Goal: Information Seeking & Learning: Learn about a topic

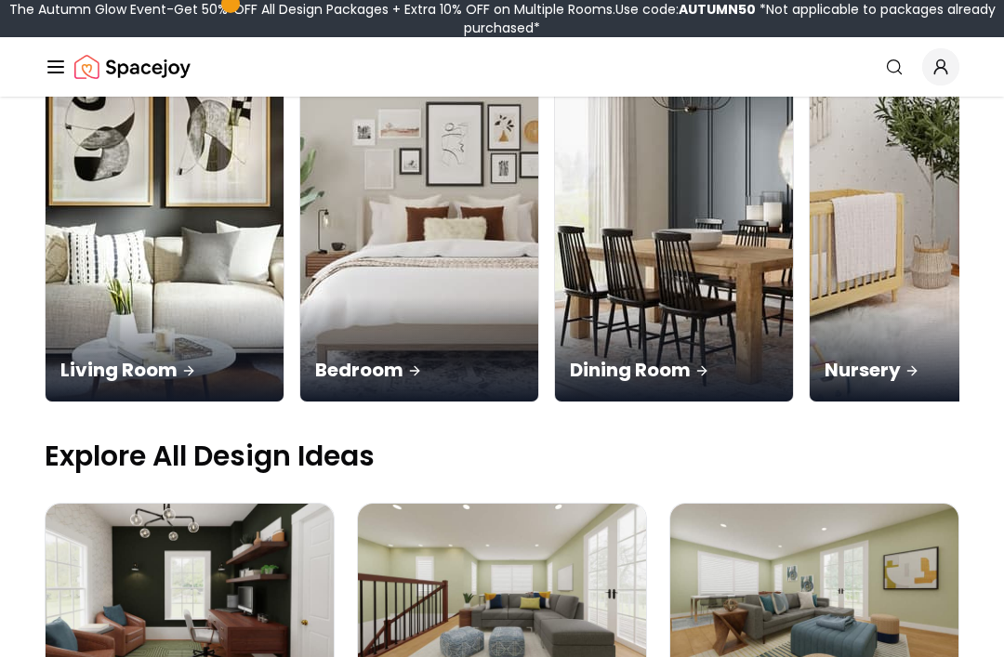
scroll to position [317, 0]
click at [165, 357] on p "Living Room" at bounding box center [164, 370] width 208 height 26
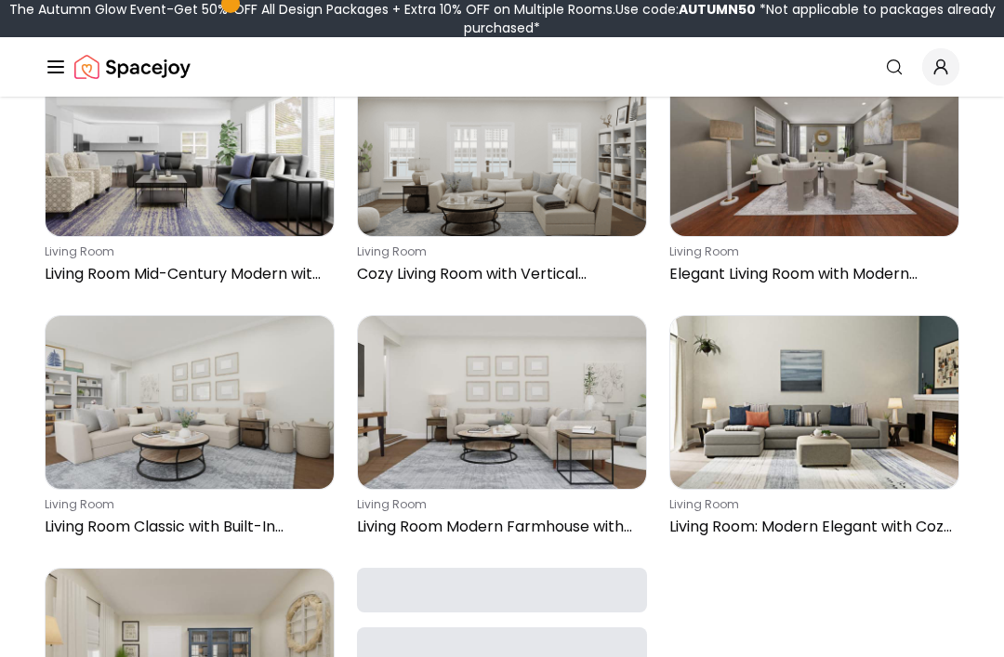
scroll to position [720, 0]
click at [561, 522] on p "Living Room Modern Farmhouse with Gallery Wall" at bounding box center [498, 527] width 282 height 22
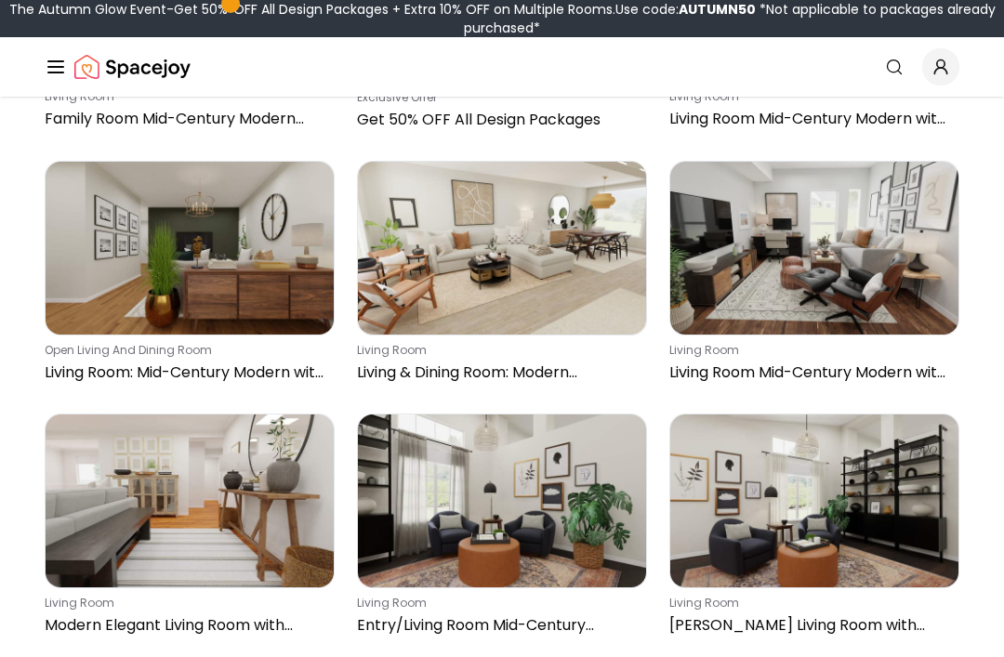
scroll to position [1635, 0]
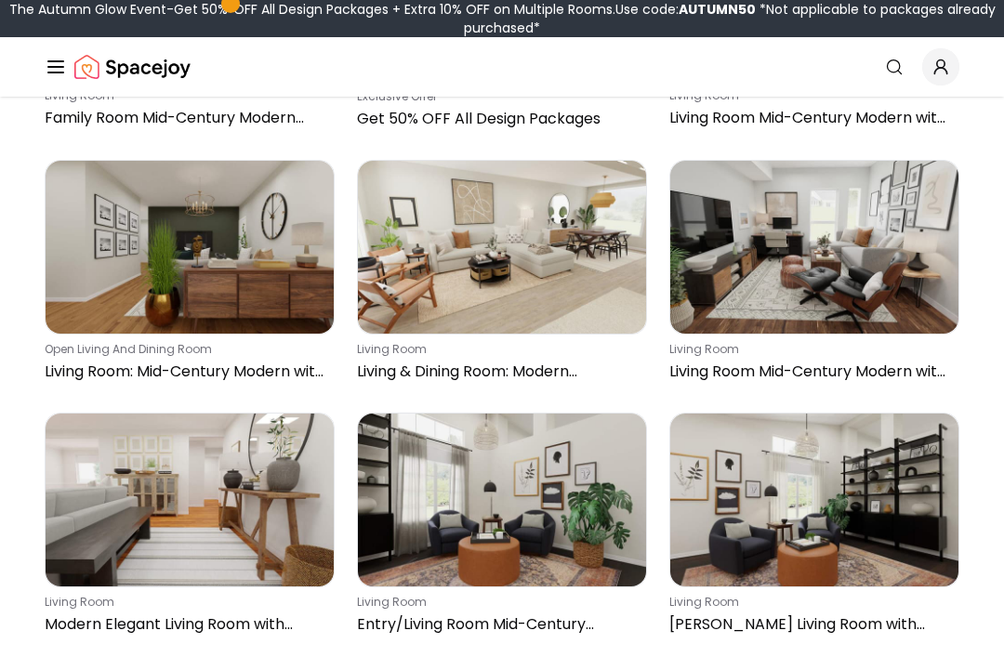
click at [604, 290] on img at bounding box center [502, 247] width 288 height 173
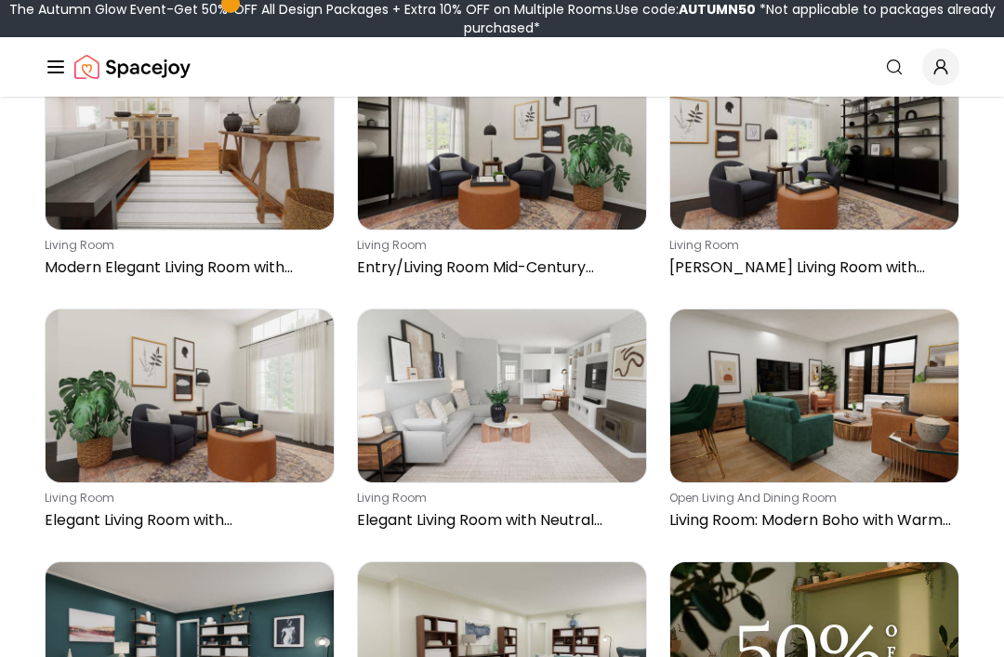
scroll to position [1995, 0]
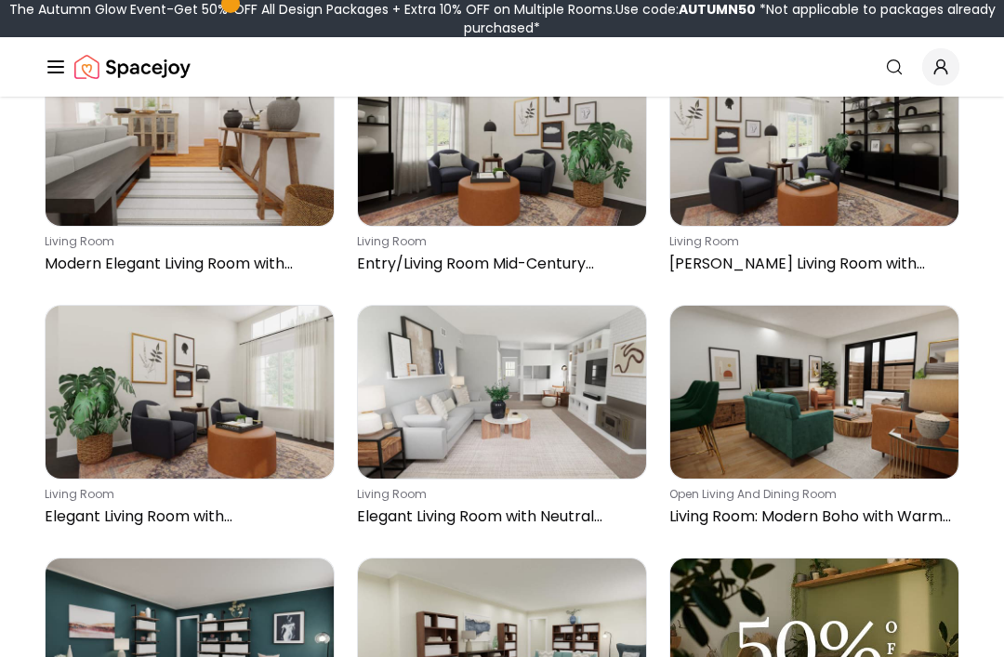
click at [915, 426] on img at bounding box center [814, 392] width 288 height 173
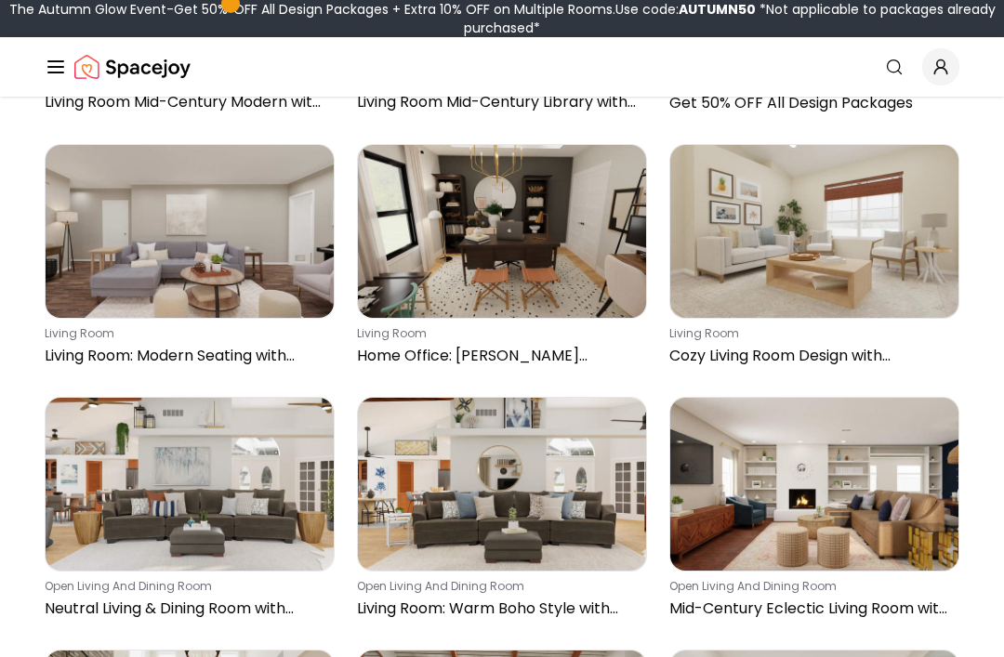
scroll to position [2663, 0]
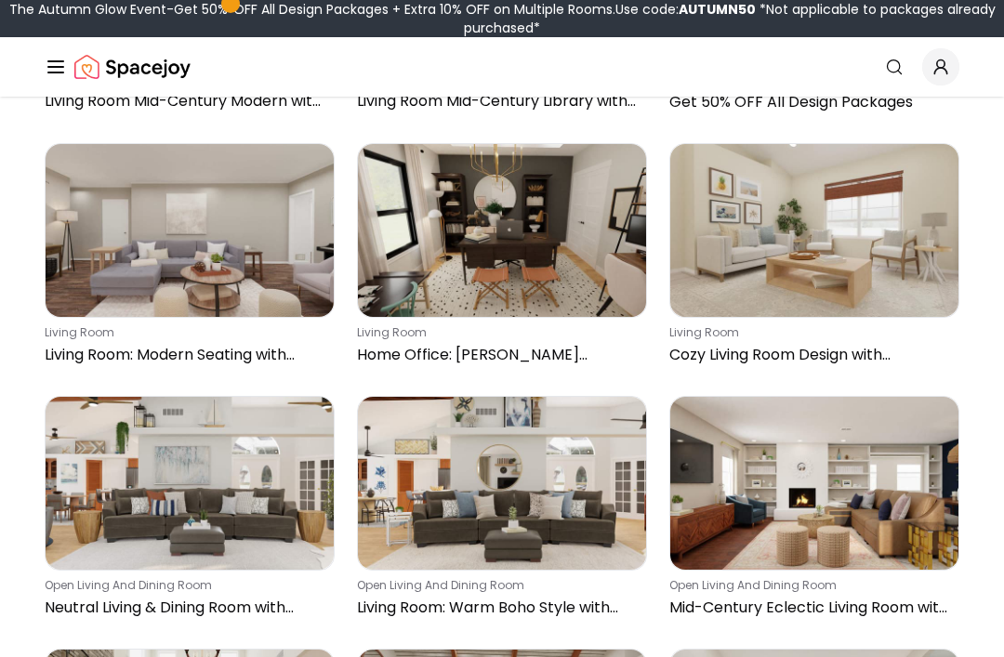
click at [581, 237] on img at bounding box center [502, 230] width 288 height 173
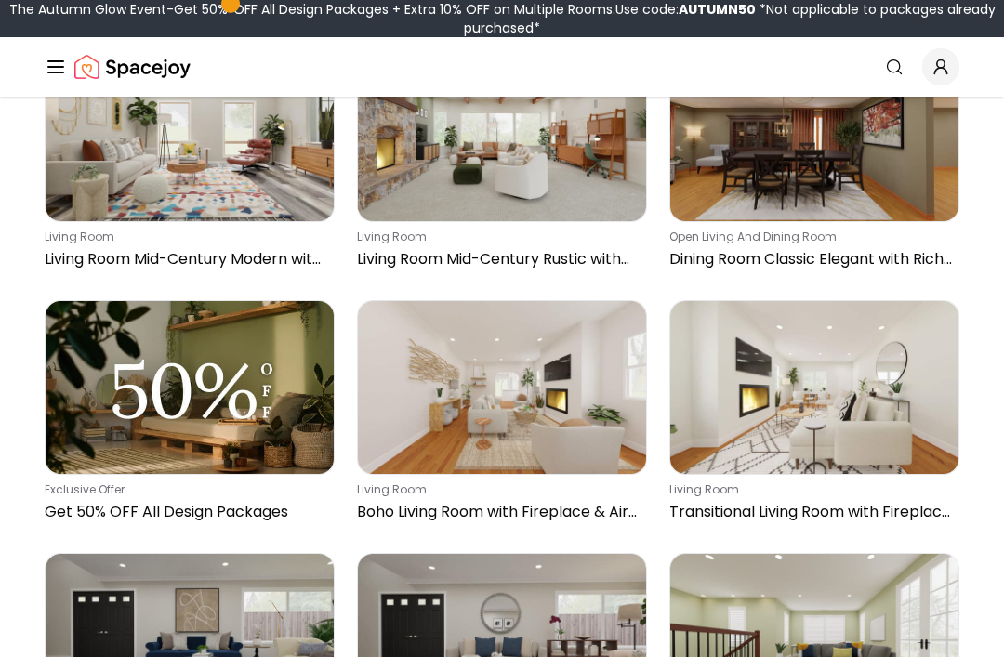
scroll to position [3517, 0]
click at [916, 414] on img at bounding box center [814, 387] width 288 height 173
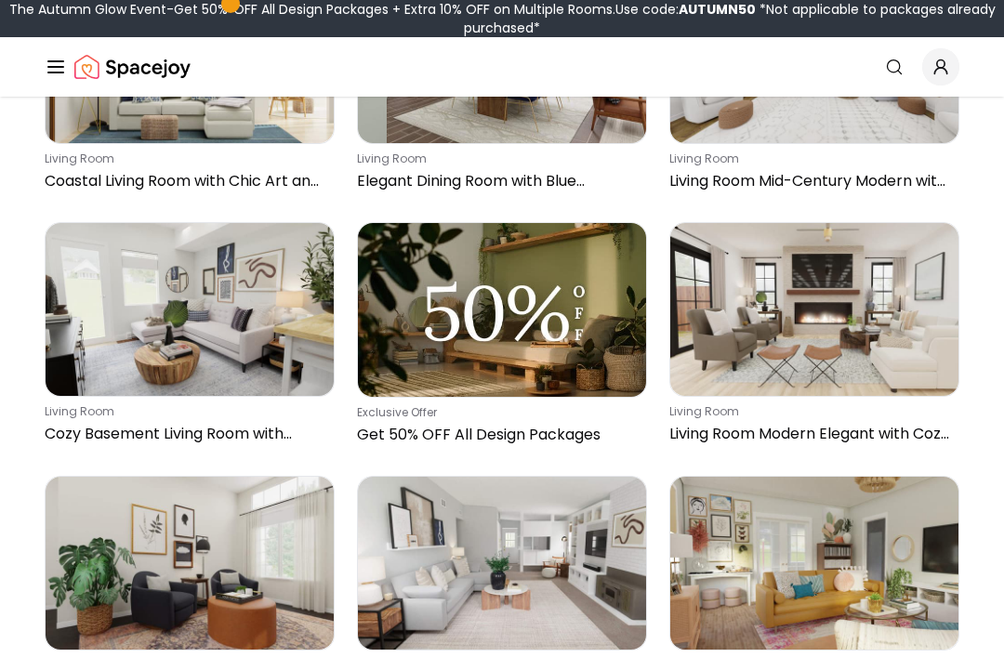
scroll to position [4606, 0]
click at [781, 319] on img at bounding box center [814, 309] width 288 height 173
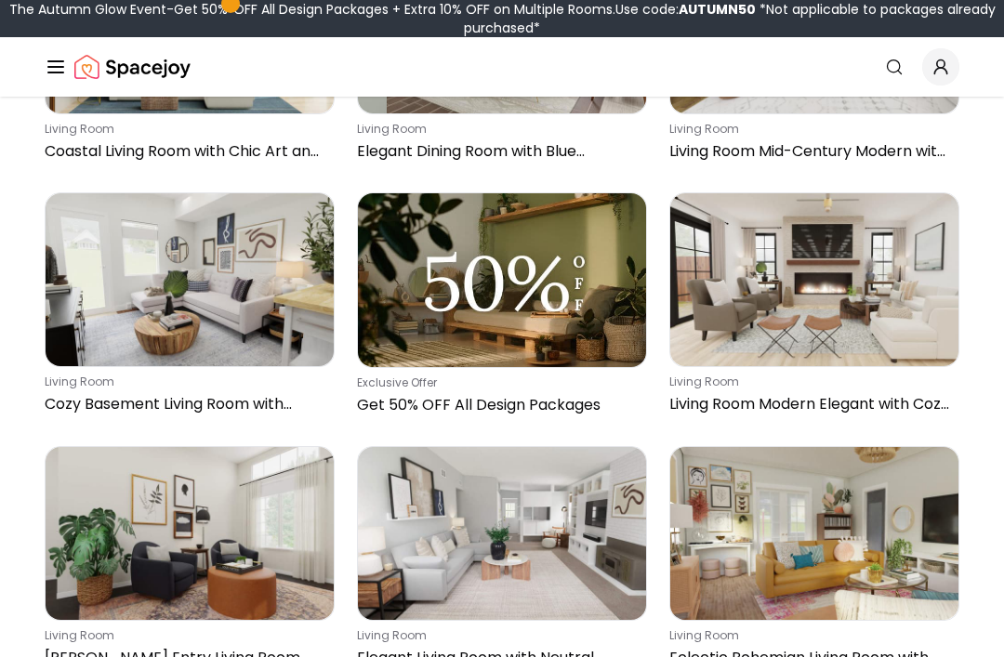
click at [904, 308] on img at bounding box center [814, 279] width 288 height 173
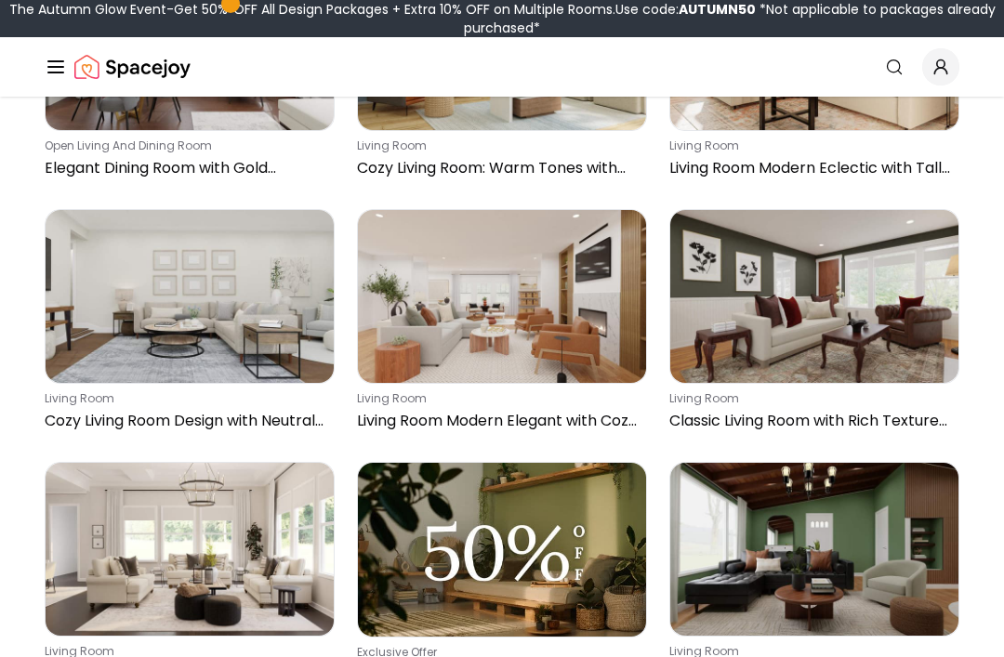
scroll to position [14229, 0]
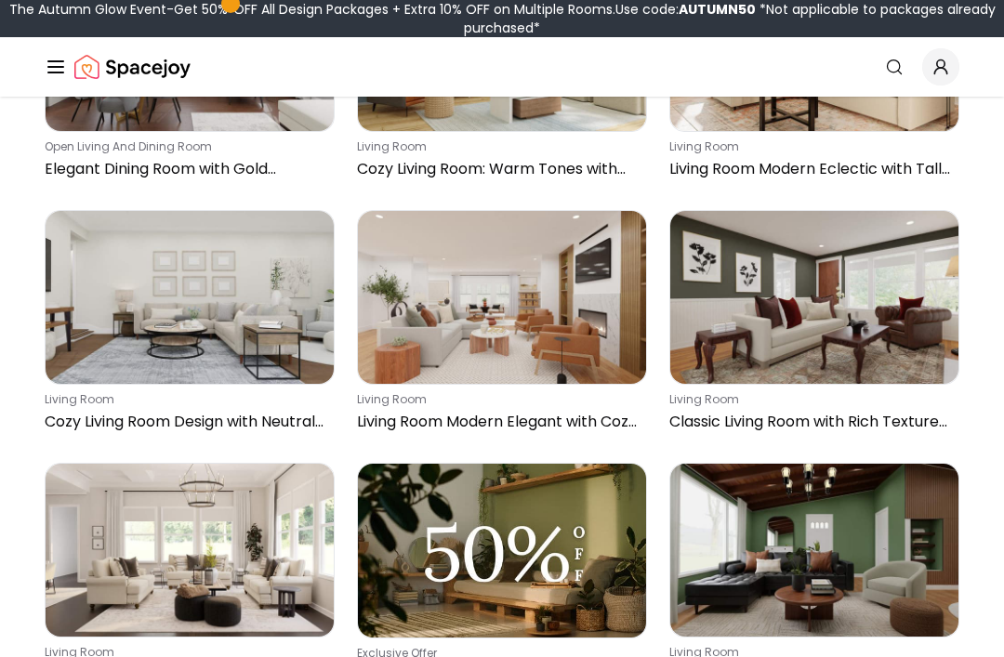
click at [577, 347] on img at bounding box center [502, 297] width 288 height 173
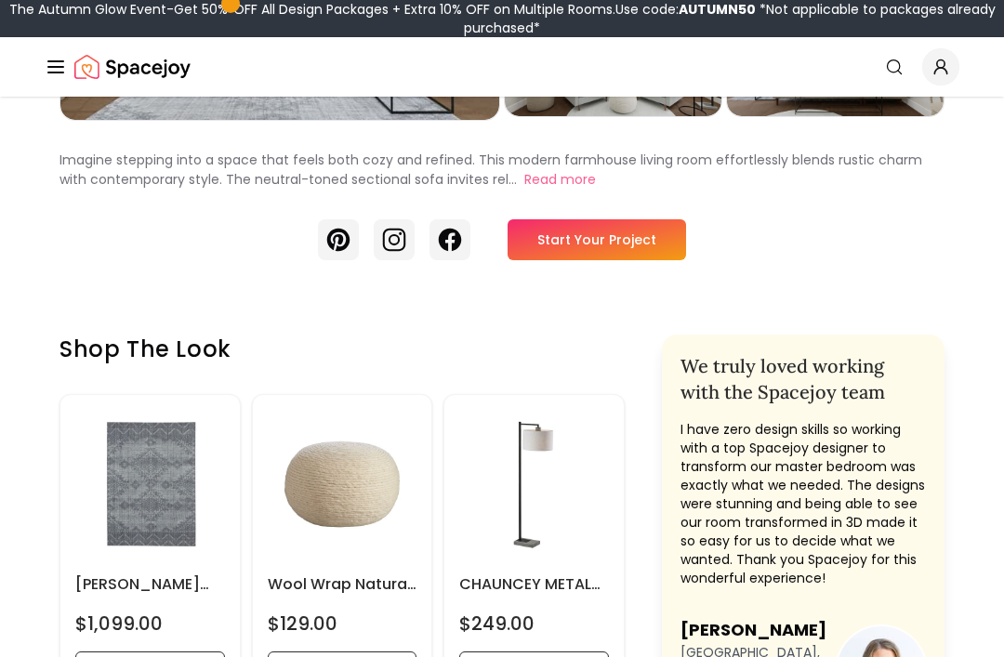
scroll to position [309, 0]
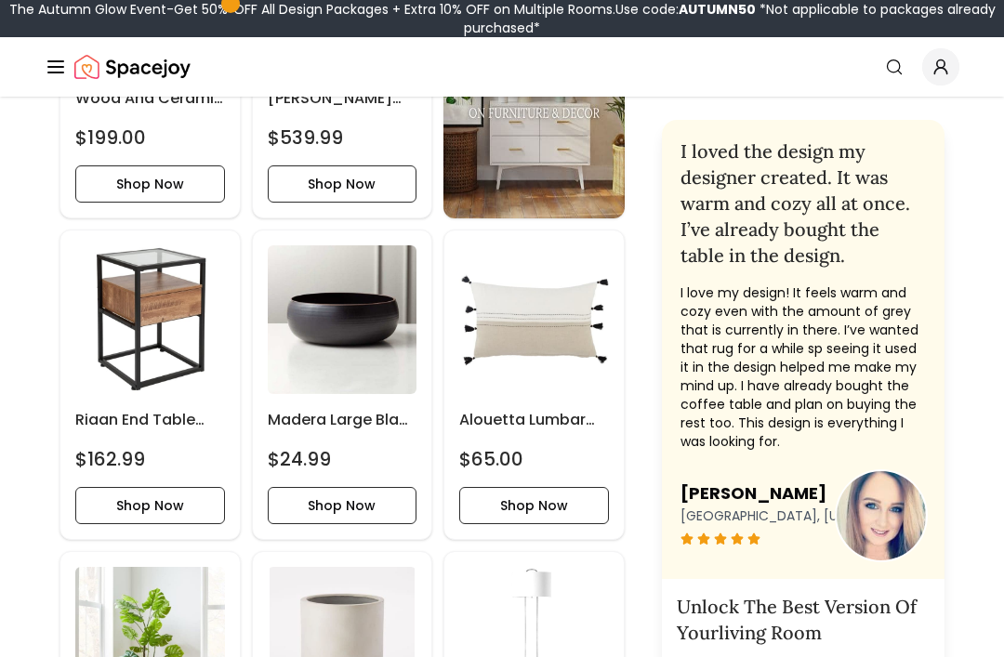
scroll to position [4343, 0]
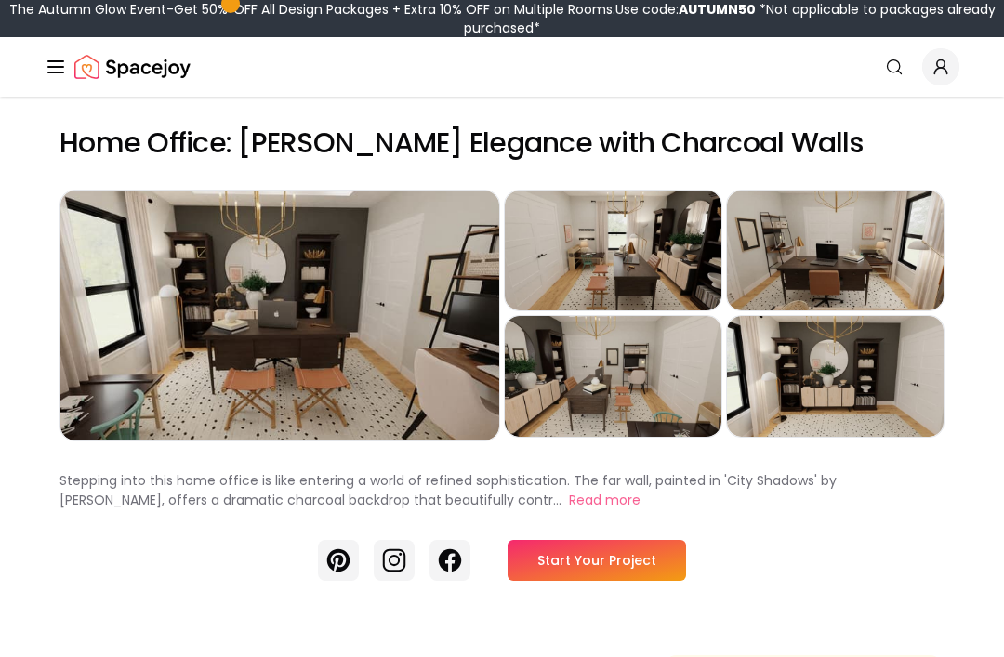
click at [454, 338] on div "Preview" at bounding box center [279, 315] width 439 height 250
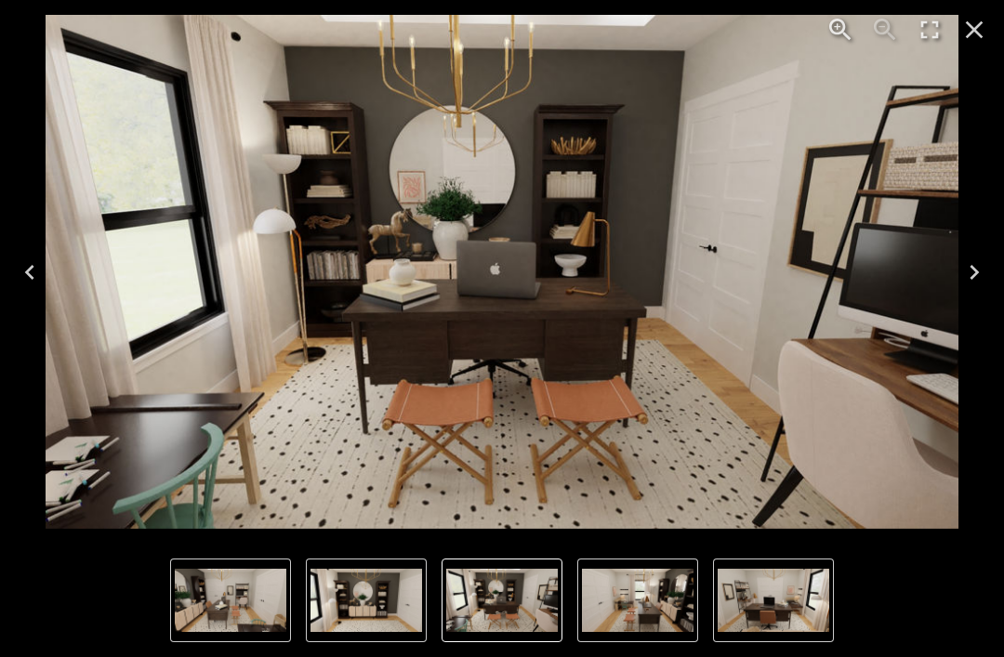
click at [968, 286] on icon "Next" at bounding box center [974, 272] width 30 height 30
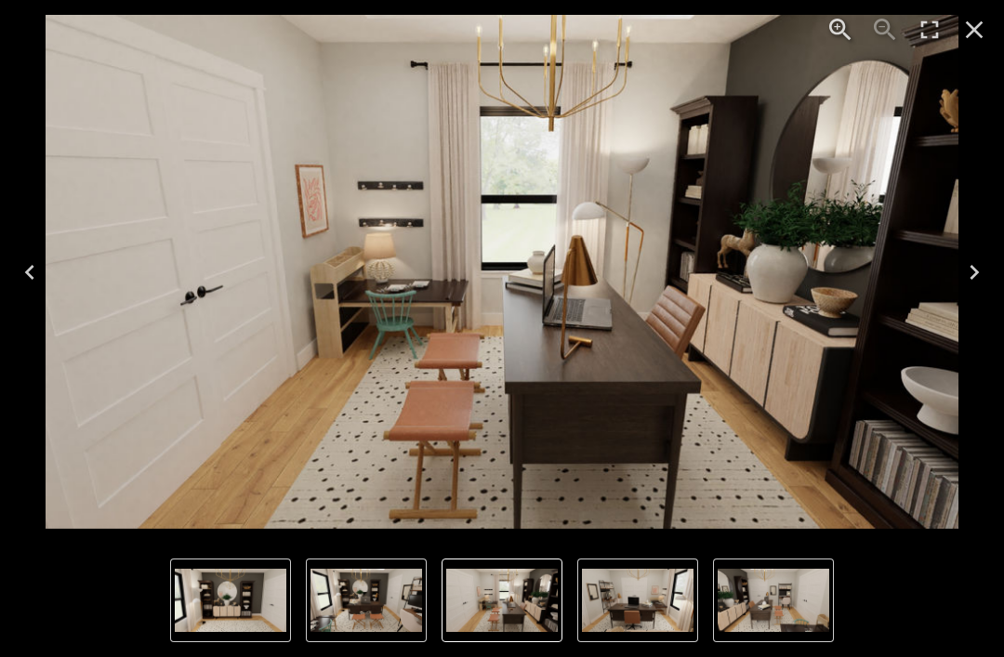
click at [965, 282] on icon "Next" at bounding box center [974, 272] width 30 height 30
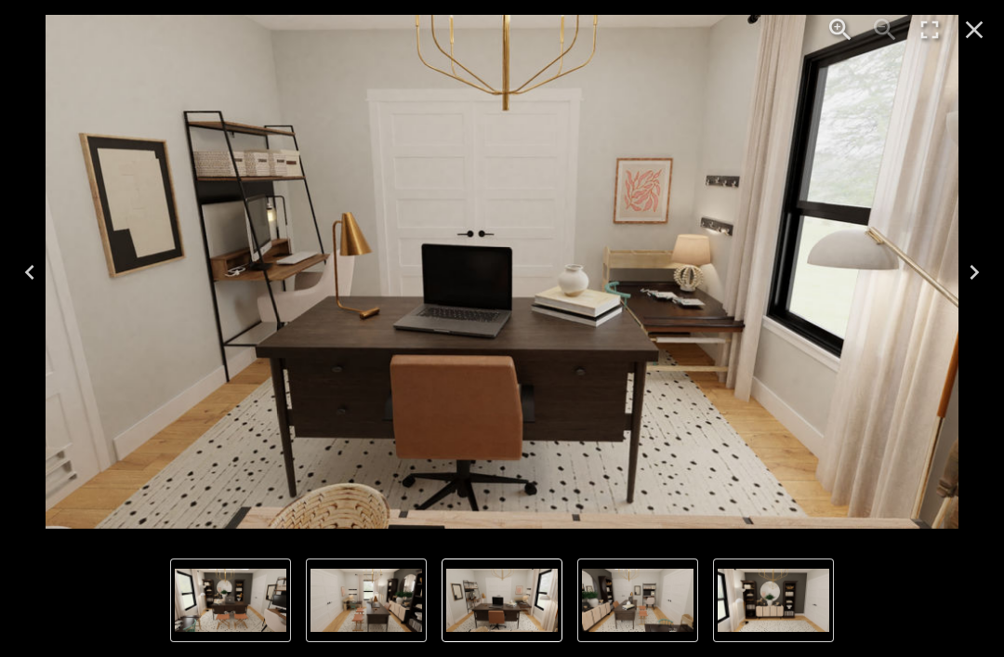
click at [963, 283] on icon "Next" at bounding box center [974, 272] width 30 height 30
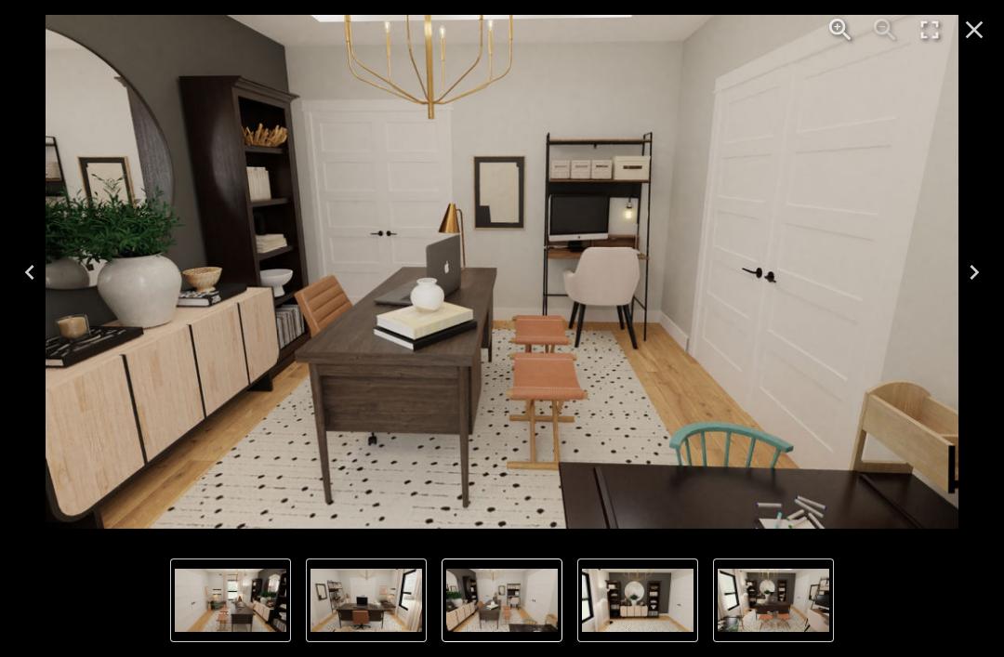
click at [963, 283] on icon "Next" at bounding box center [974, 272] width 30 height 30
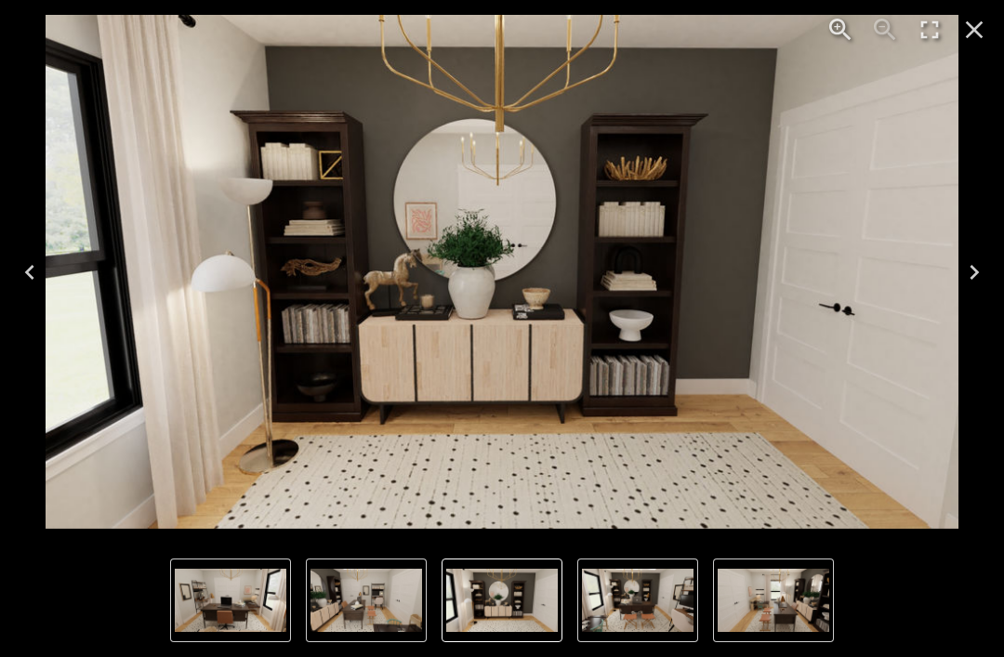
click at [962, 284] on icon "Next" at bounding box center [974, 272] width 30 height 30
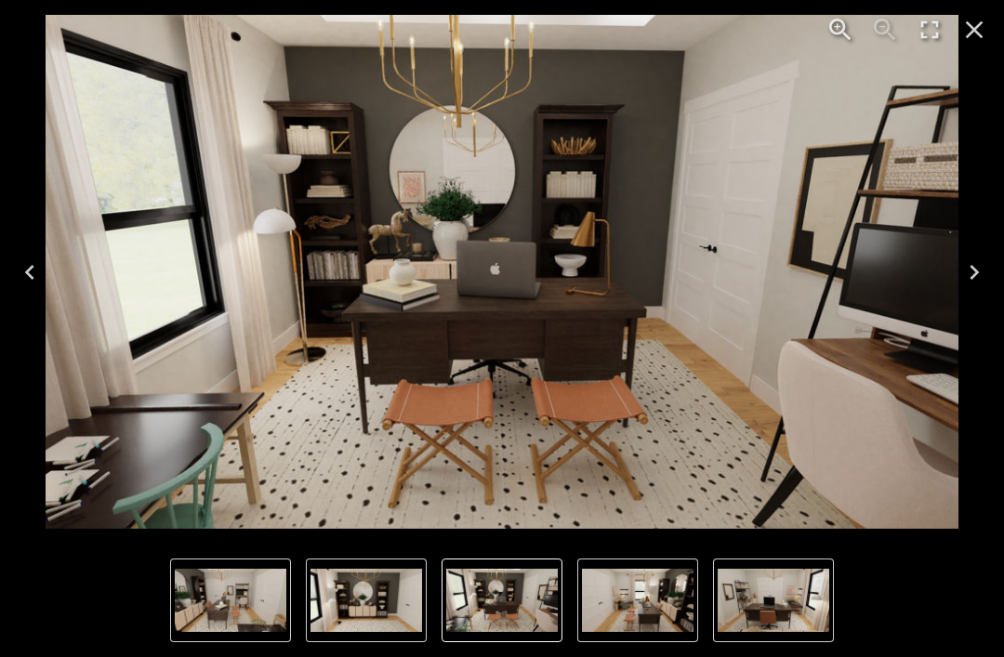
click at [969, 28] on icon "Close" at bounding box center [974, 30] width 30 height 30
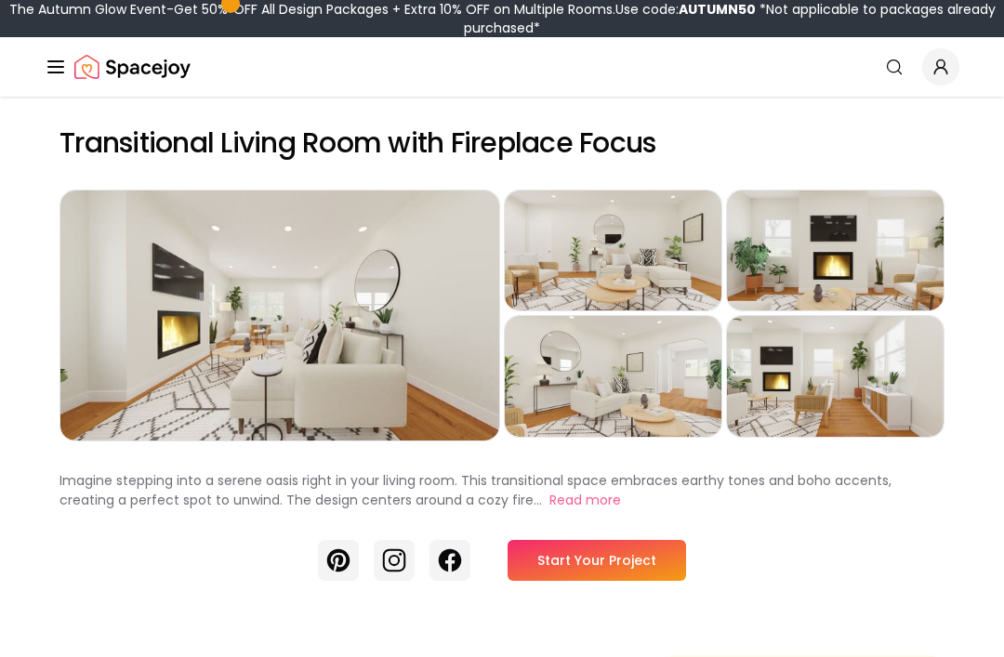
click at [377, 347] on div "Preview" at bounding box center [279, 315] width 439 height 250
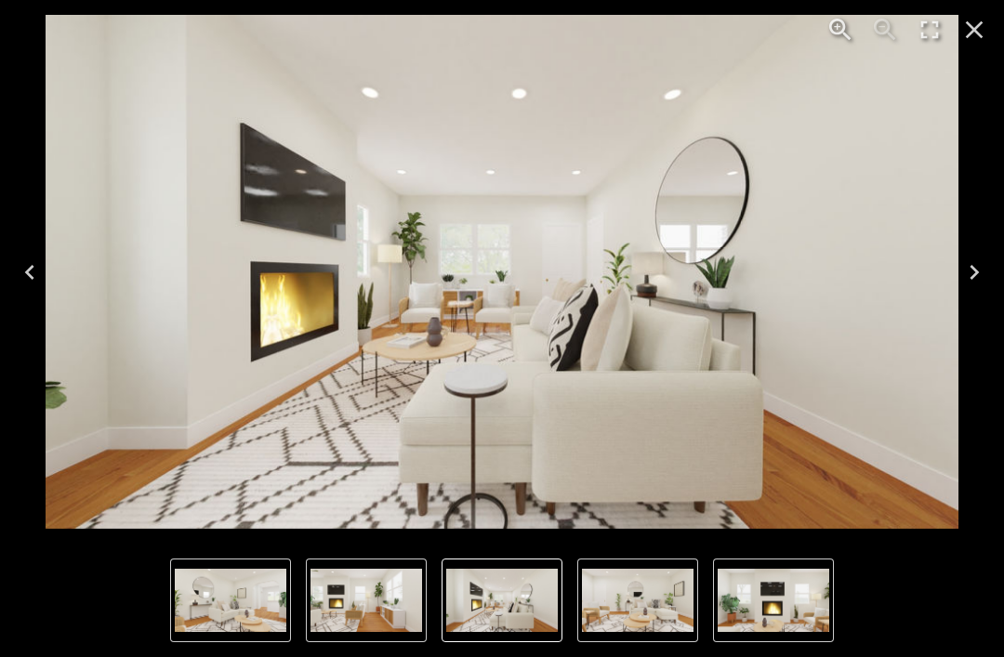
click at [1002, 266] on button "Next" at bounding box center [973, 272] width 59 height 74
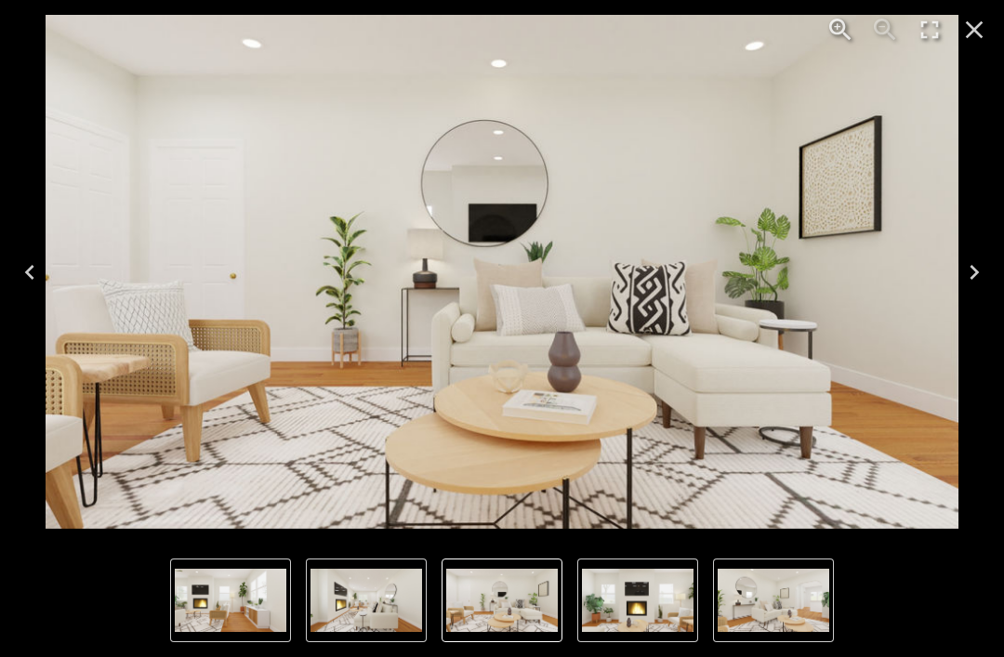
click at [1001, 255] on button "Next" at bounding box center [973, 272] width 59 height 74
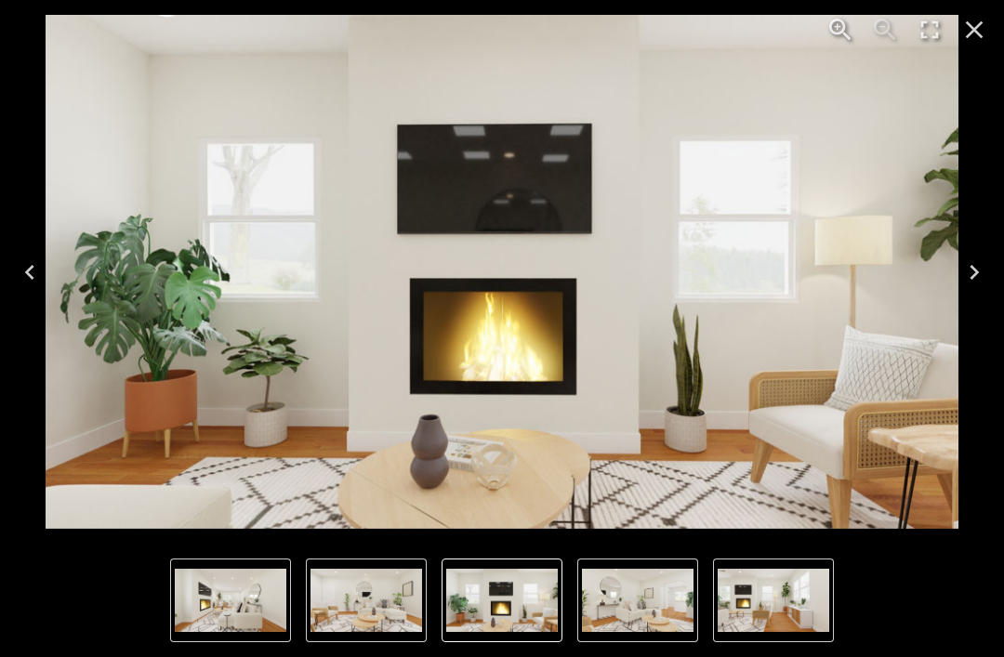
click at [1001, 256] on button "Next" at bounding box center [973, 272] width 59 height 74
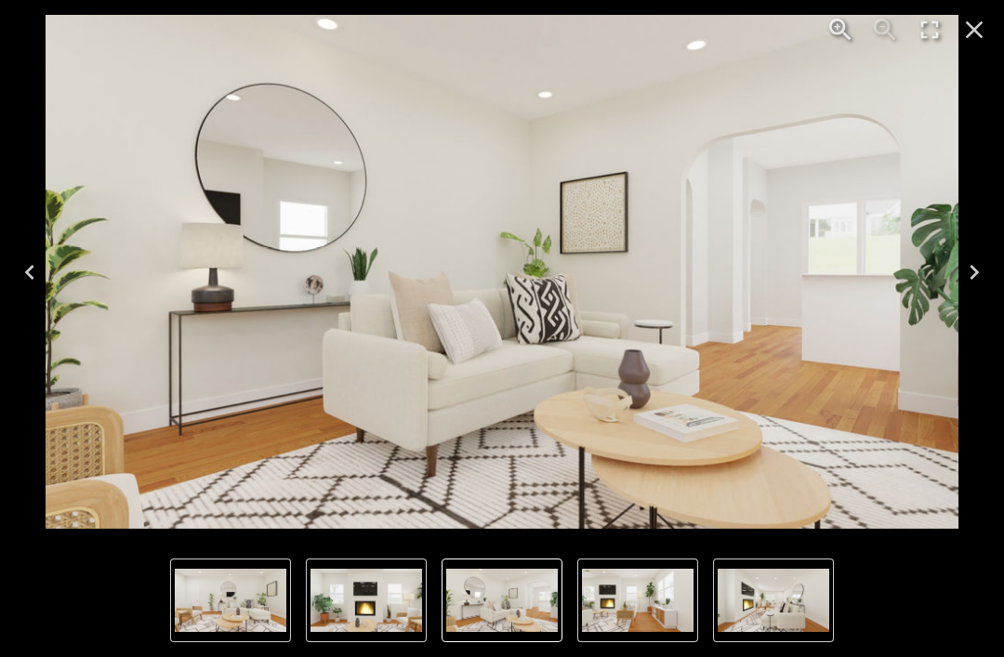
click at [977, 23] on icon "Close" at bounding box center [974, 30] width 30 height 30
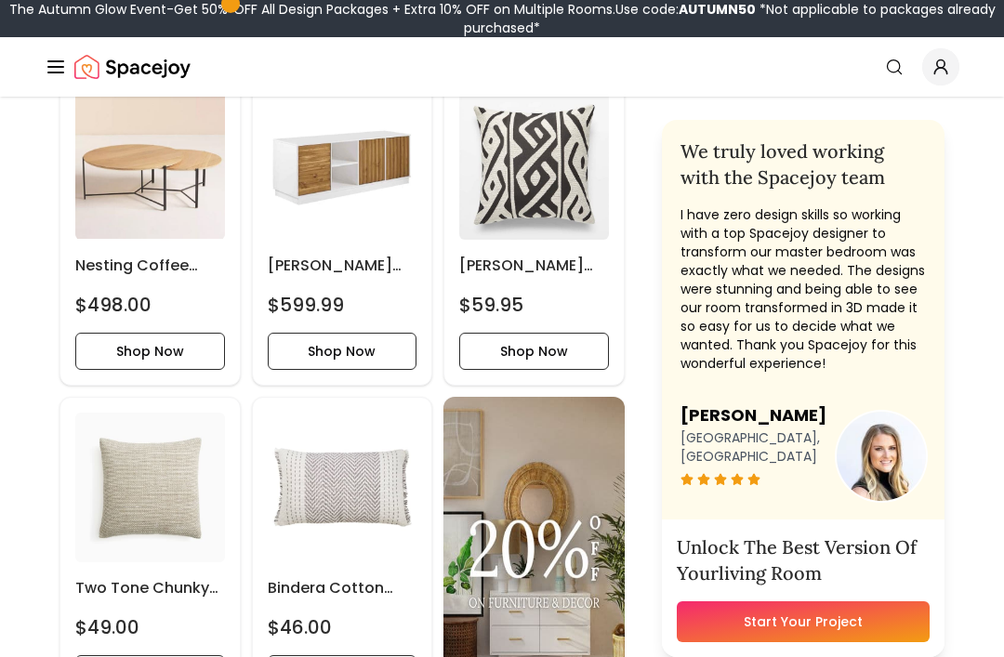
scroll to position [2888, 0]
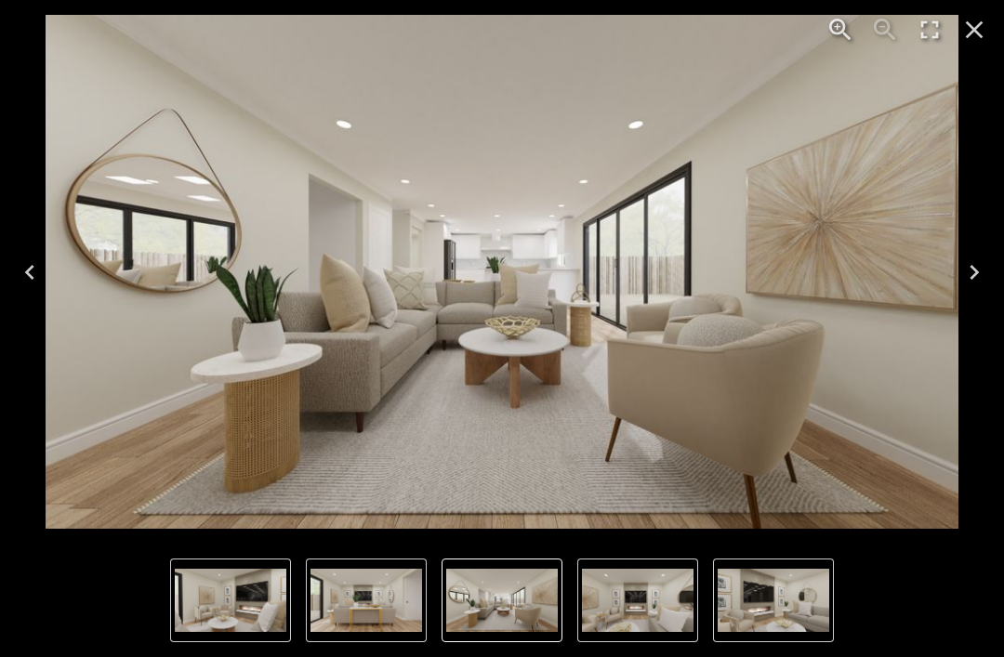
click at [977, 273] on icon "Next" at bounding box center [973, 272] width 9 height 15
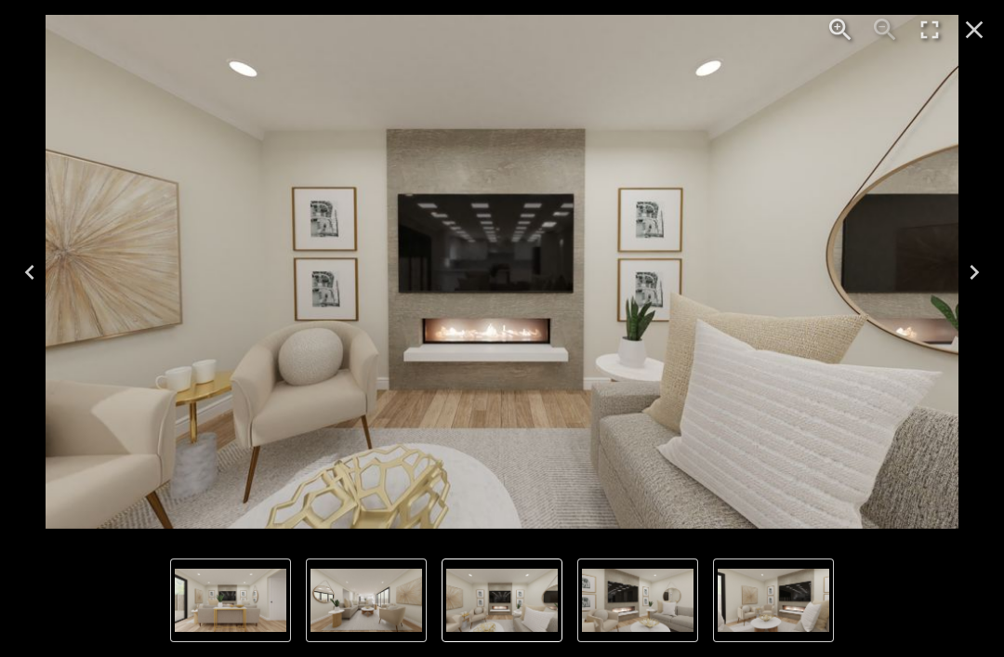
click at [986, 272] on icon "Next" at bounding box center [974, 272] width 30 height 30
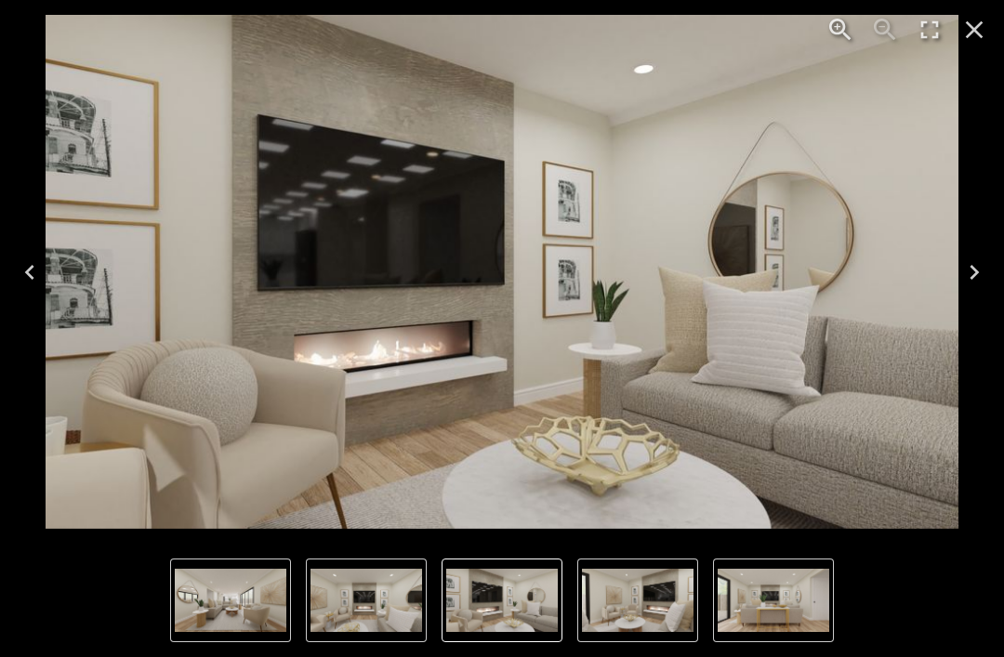
click at [990, 272] on button "Next" at bounding box center [973, 272] width 59 height 74
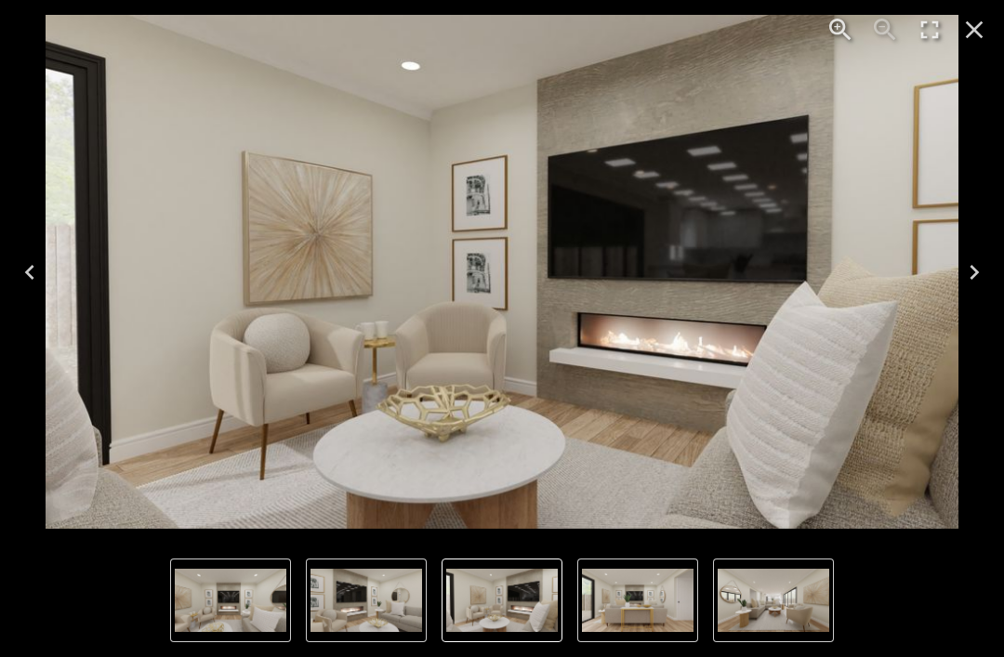
click at [976, 35] on icon "Close" at bounding box center [974, 30] width 30 height 30
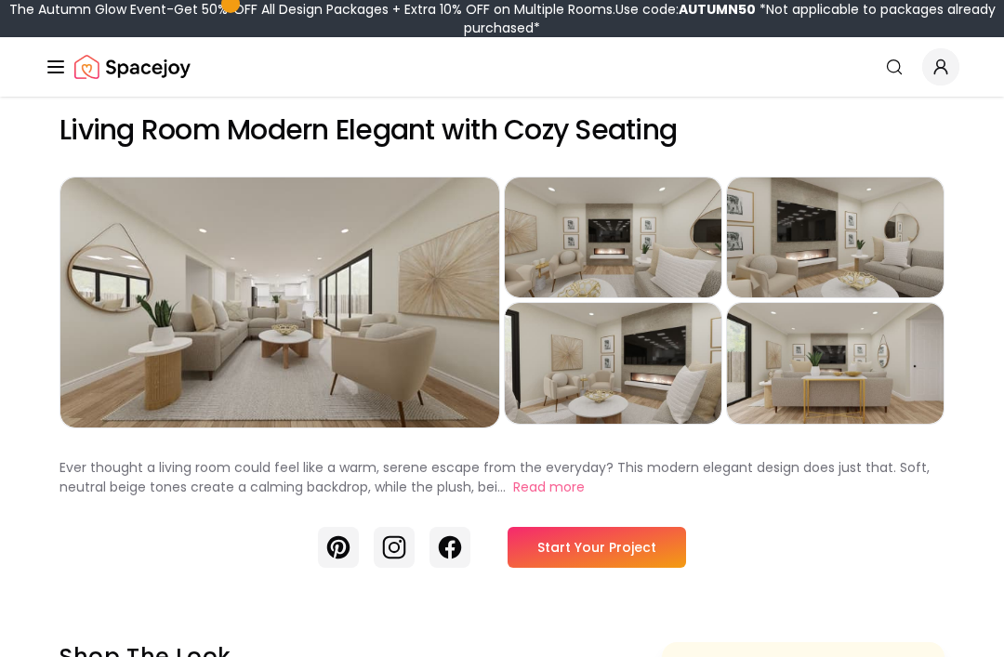
scroll to position [13, 0]
click at [136, 361] on div "Preview" at bounding box center [279, 302] width 439 height 250
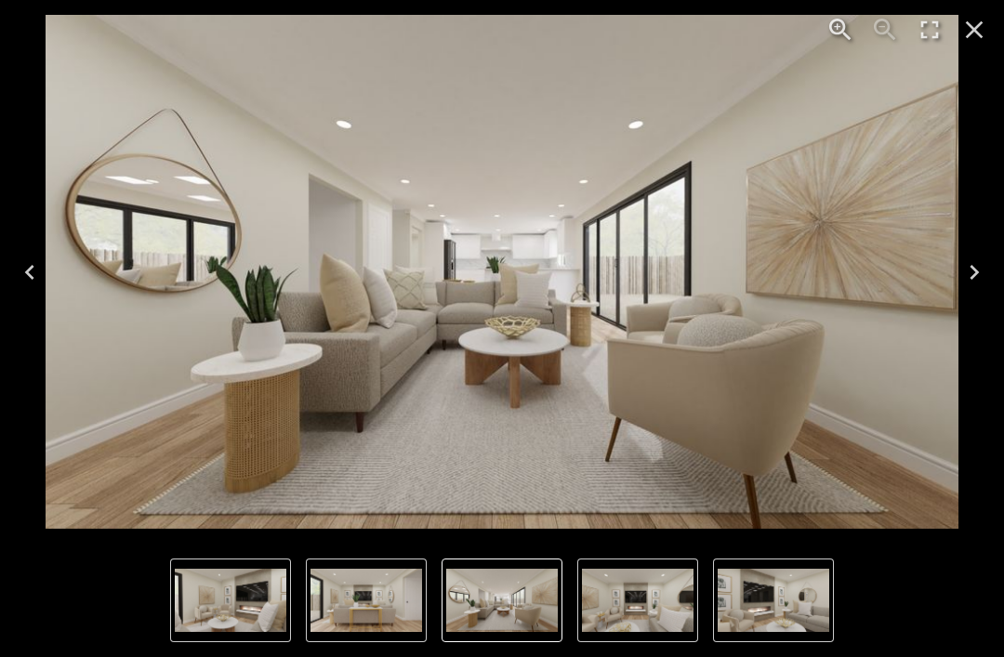
click at [978, 266] on icon "Next" at bounding box center [974, 272] width 30 height 30
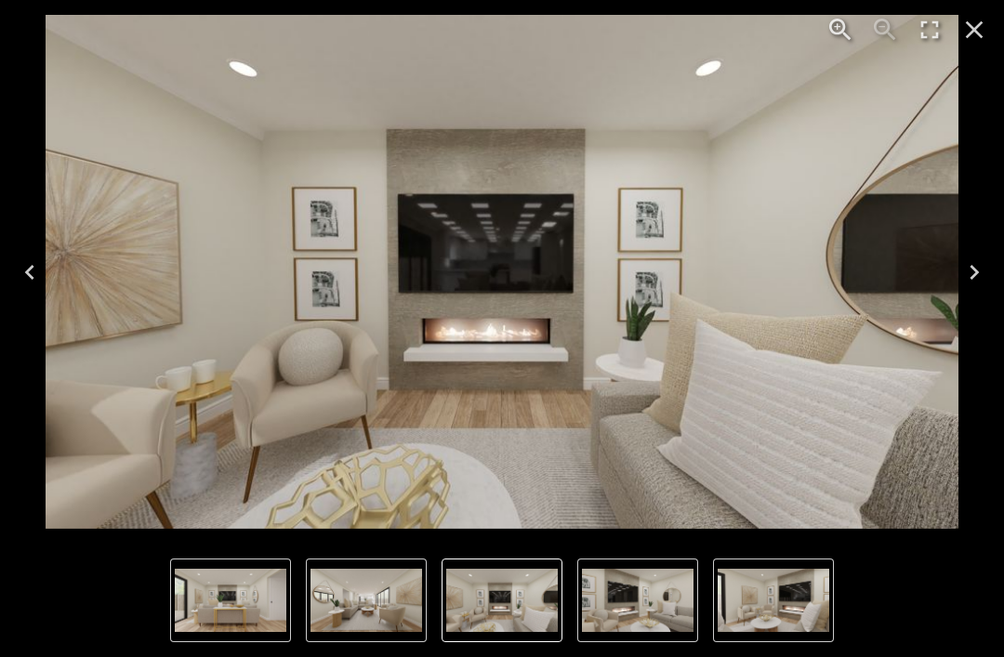
click at [984, 261] on icon "Next" at bounding box center [974, 272] width 30 height 30
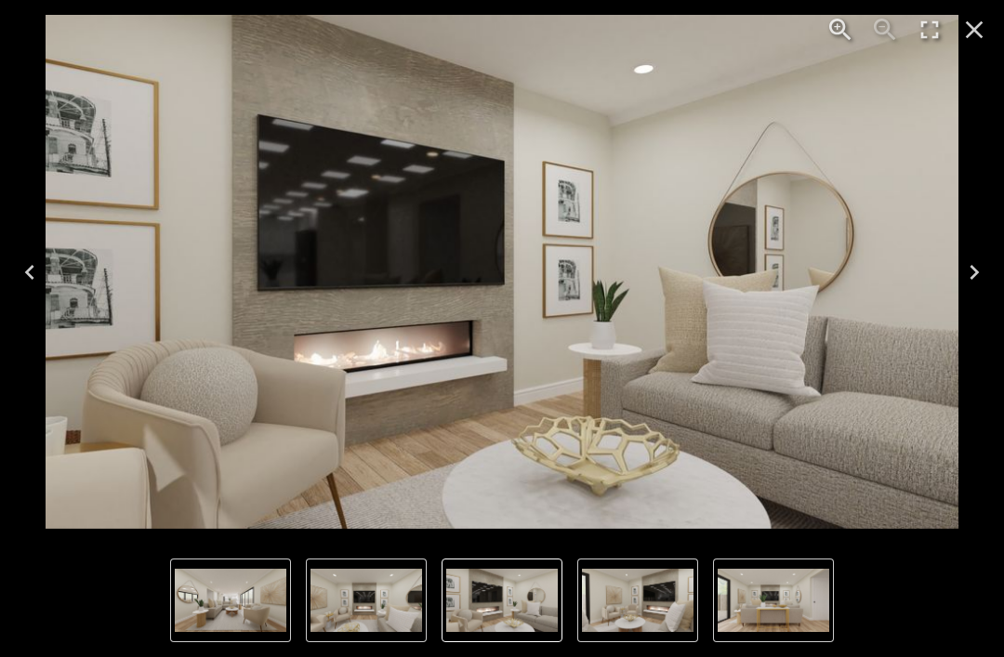
click at [982, 262] on icon "Next" at bounding box center [974, 272] width 30 height 30
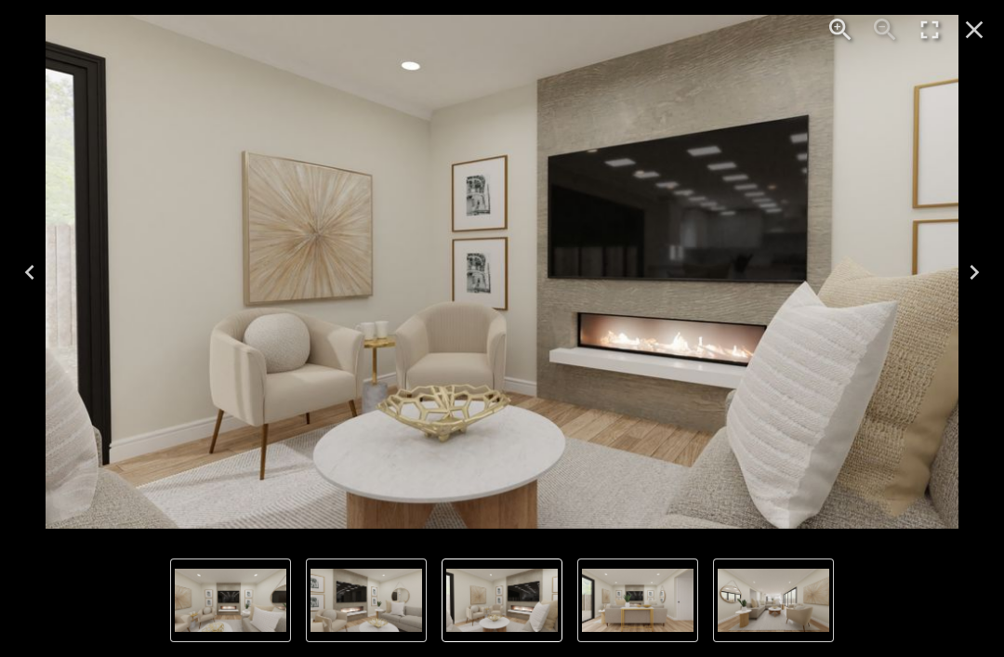
click at [991, 256] on button "Next" at bounding box center [973, 272] width 59 height 74
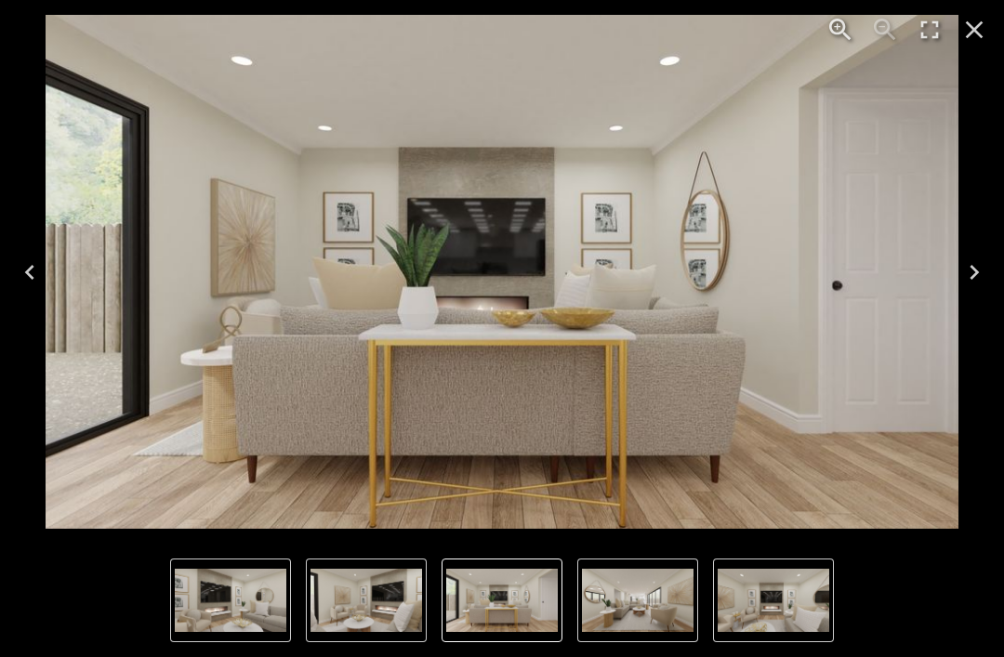
click at [987, 253] on button "Next" at bounding box center [973, 272] width 59 height 74
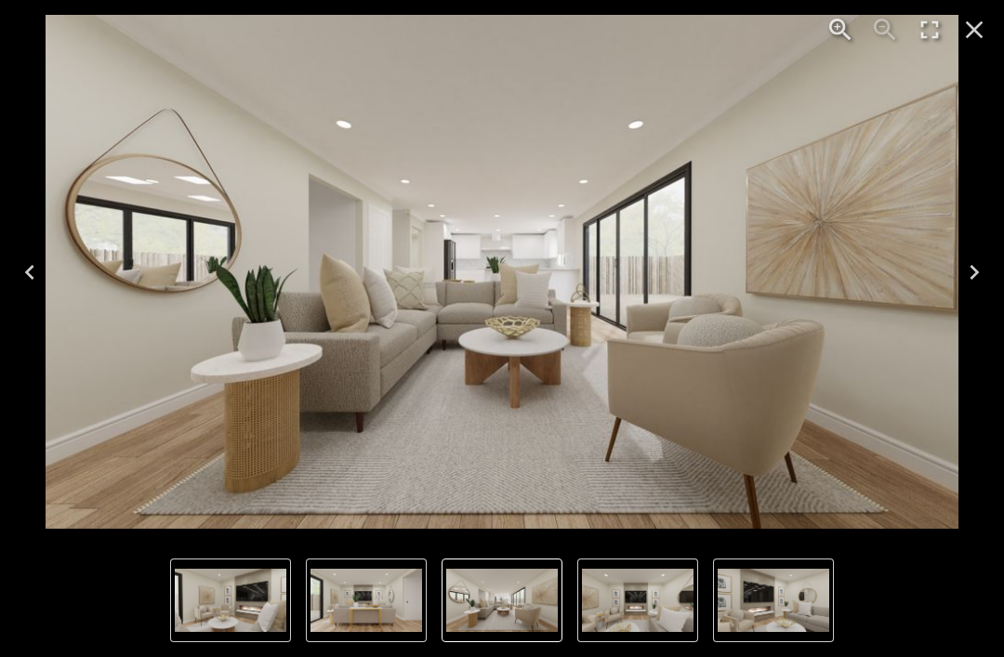
click at [1001, 231] on div "1 of 5" at bounding box center [502, 272] width 1004 height 544
click at [974, 283] on icon "Next" at bounding box center [974, 272] width 30 height 30
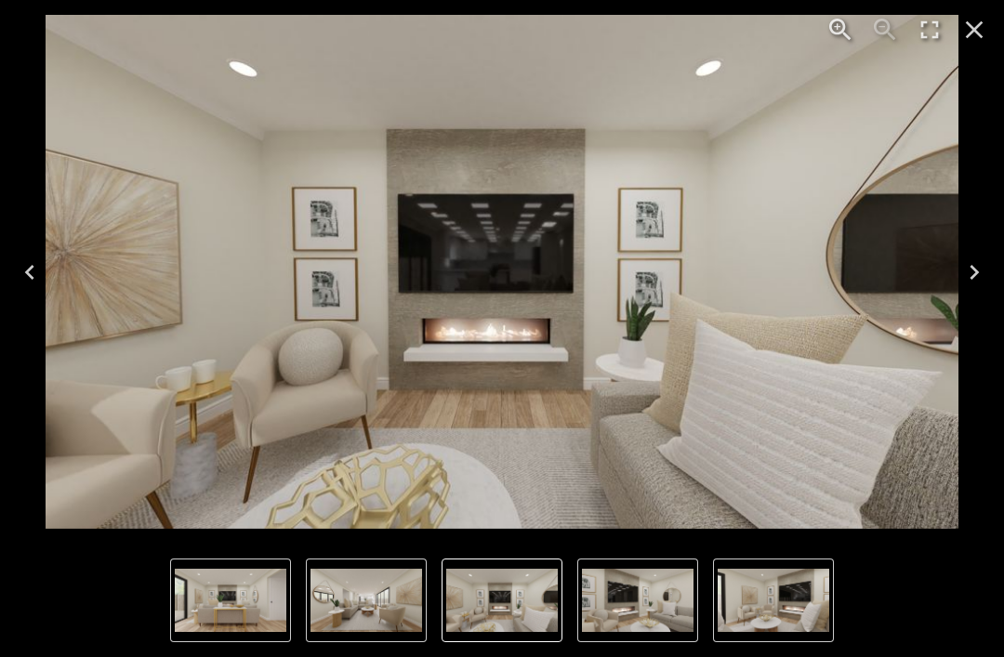
click at [979, 277] on icon "Next" at bounding box center [974, 272] width 30 height 30
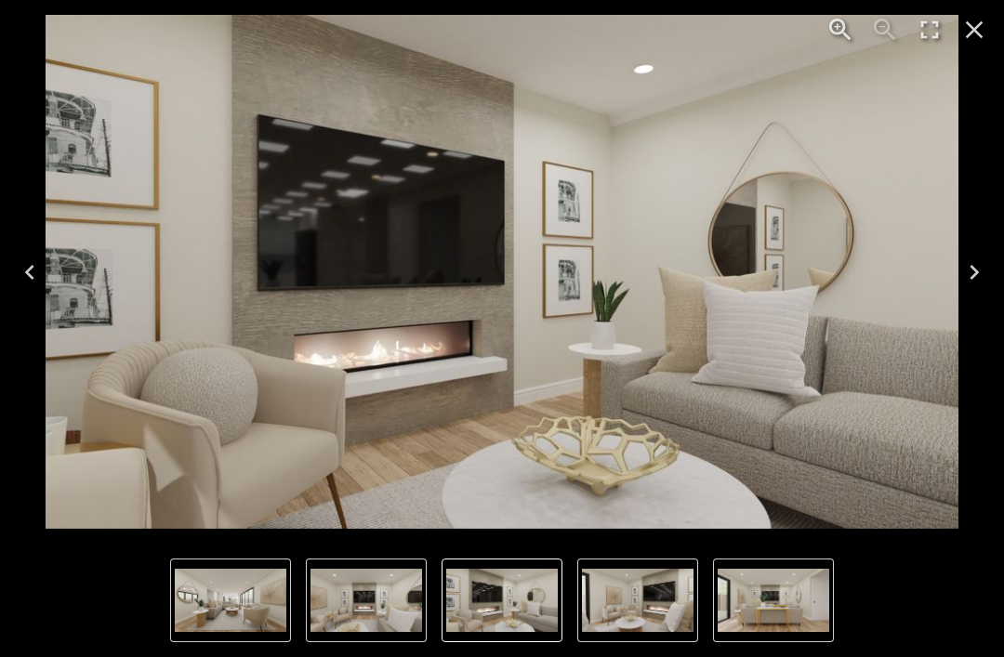
click at [980, 262] on icon "Next" at bounding box center [974, 272] width 30 height 30
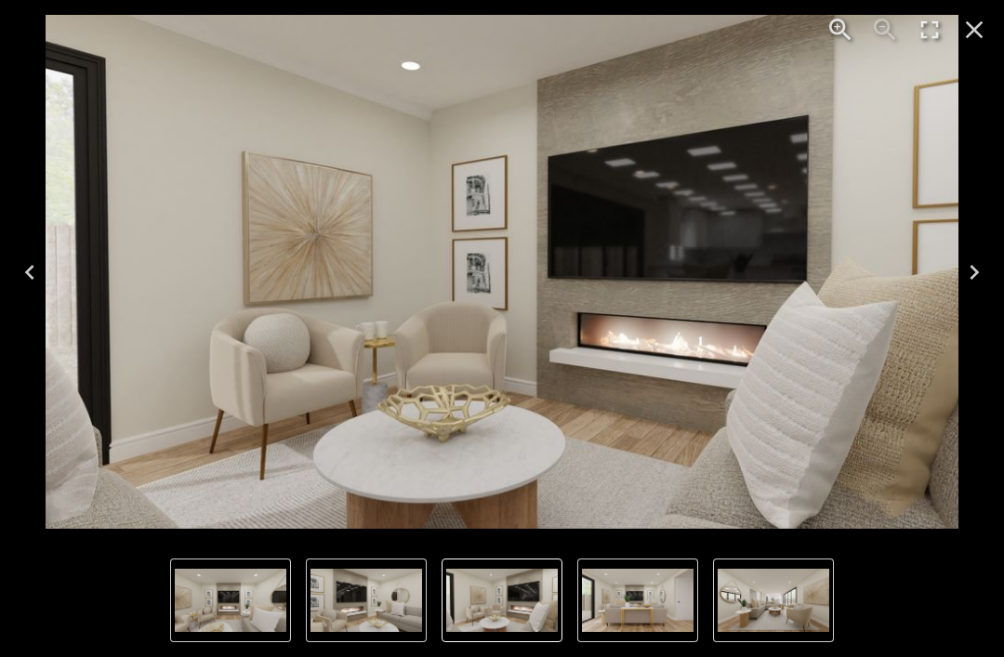
click at [978, 29] on icon "Close" at bounding box center [974, 30] width 30 height 30
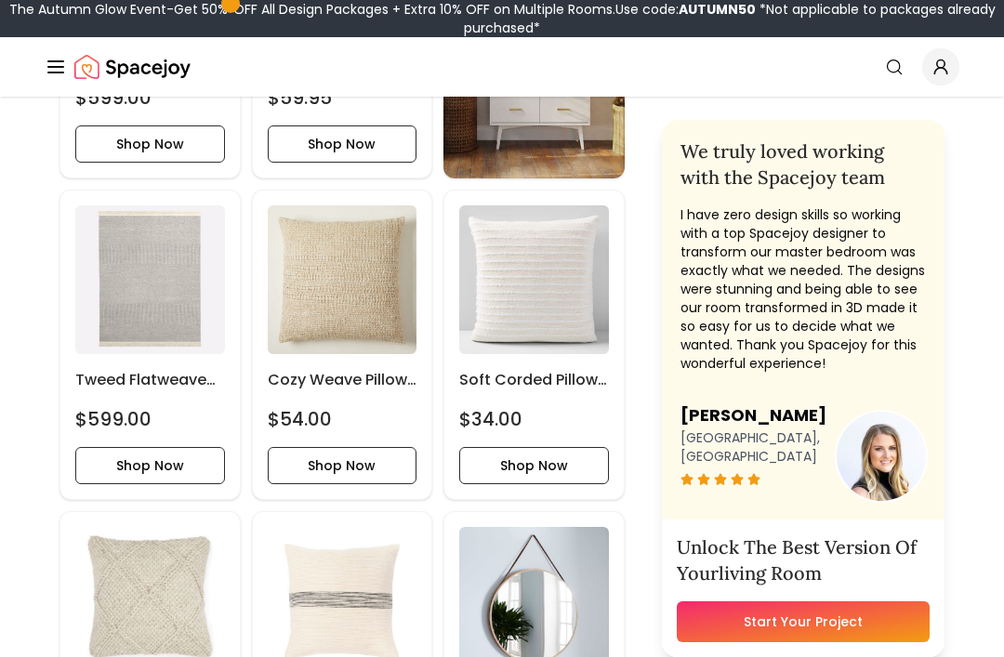
scroll to position [1548, 0]
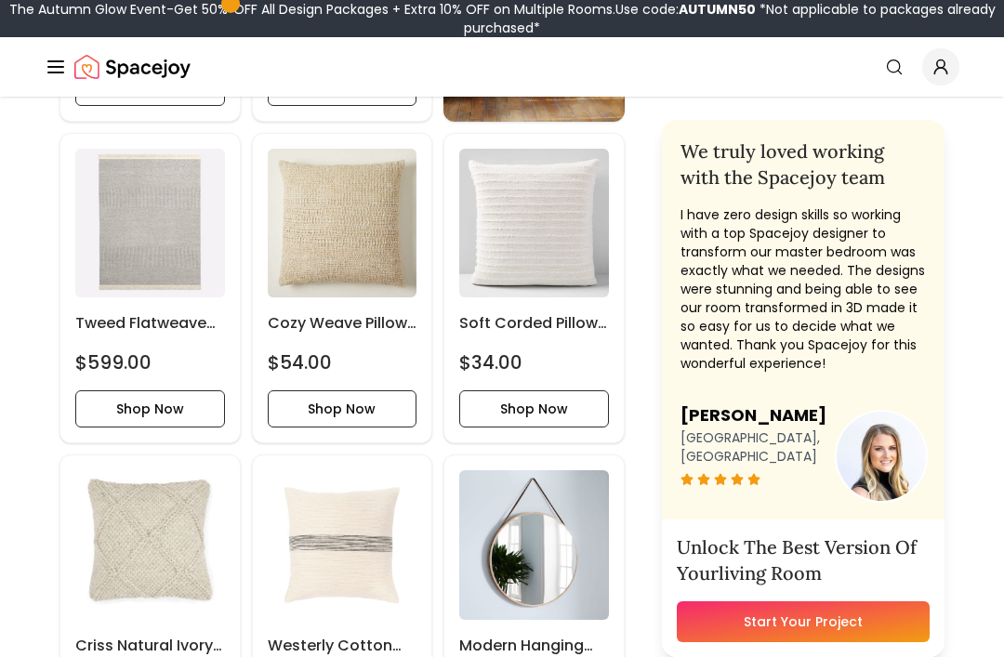
click at [185, 391] on button "Shop Now" at bounding box center [150, 408] width 150 height 37
